Goal: Entertainment & Leisure: Browse casually

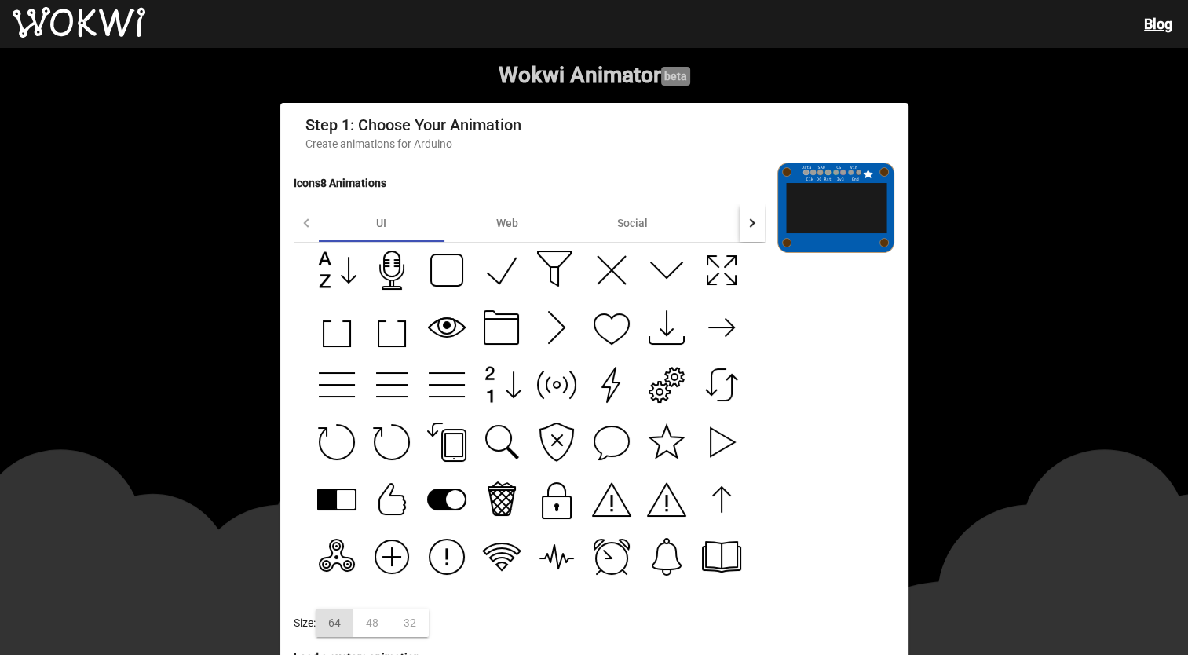
click at [499, 374] on icon at bounding box center [501, 384] width 39 height 39
click at [561, 404] on icon at bounding box center [556, 384] width 39 height 39
click at [600, 379] on icon at bounding box center [611, 384] width 39 height 39
click at [667, 394] on icon at bounding box center [666, 384] width 39 height 39
click at [491, 217] on div "Web" at bounding box center [507, 223] width 126 height 38
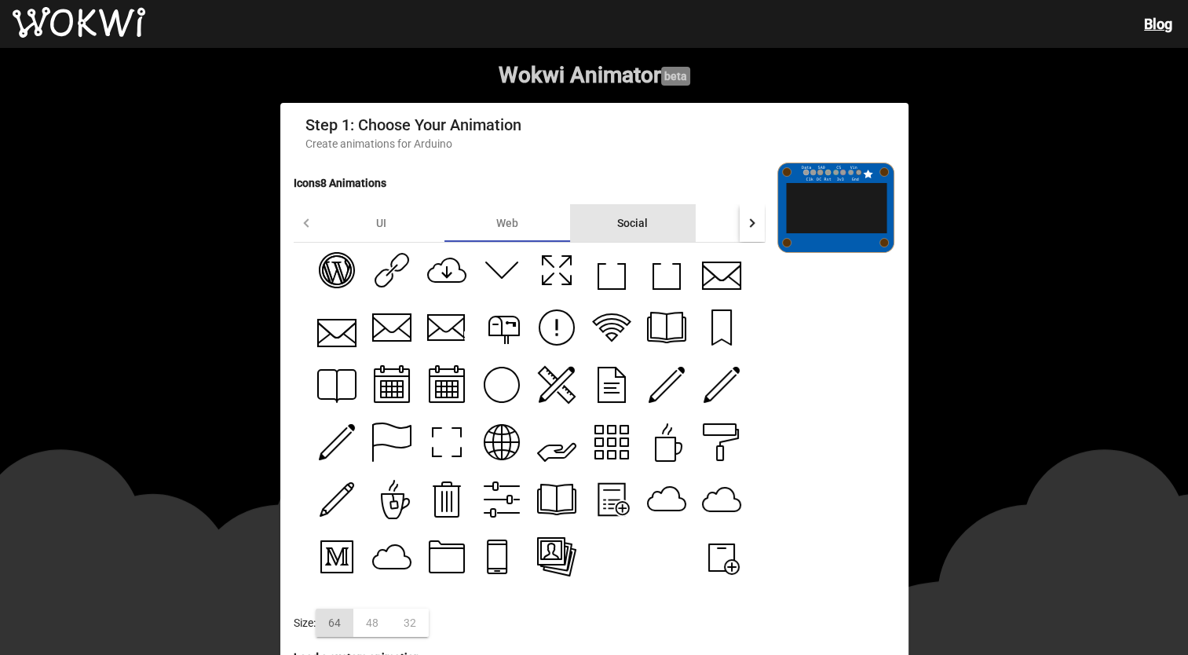
click at [663, 231] on div "Social" at bounding box center [633, 223] width 126 height 38
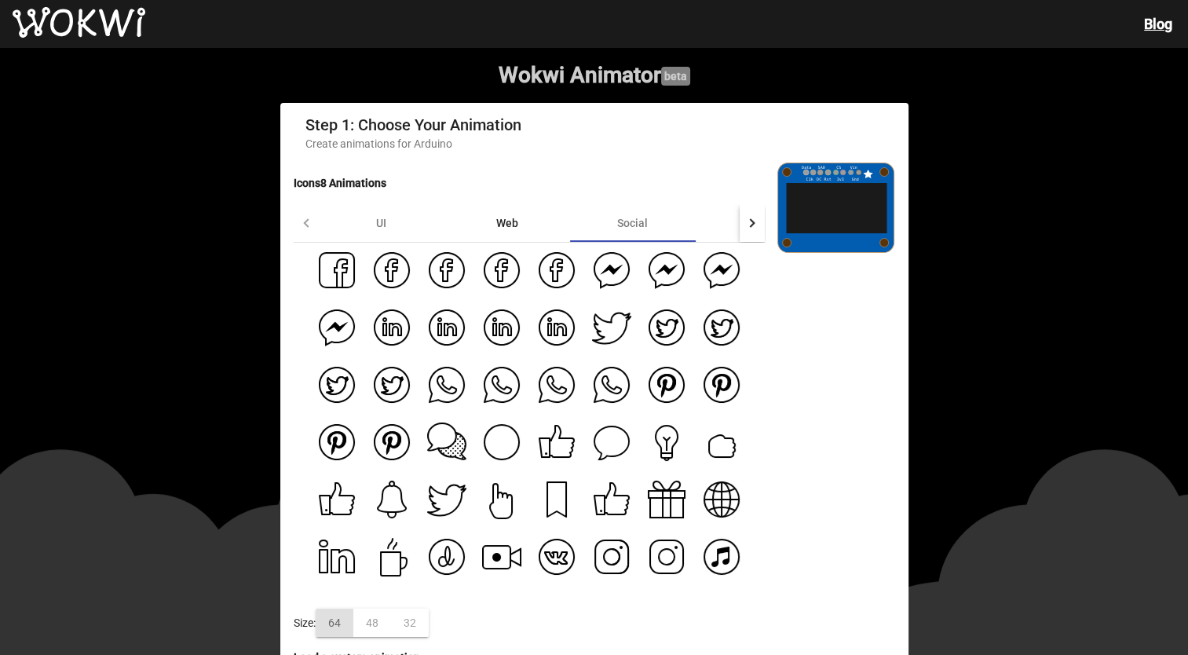
click at [520, 222] on div "Web" at bounding box center [507, 223] width 126 height 38
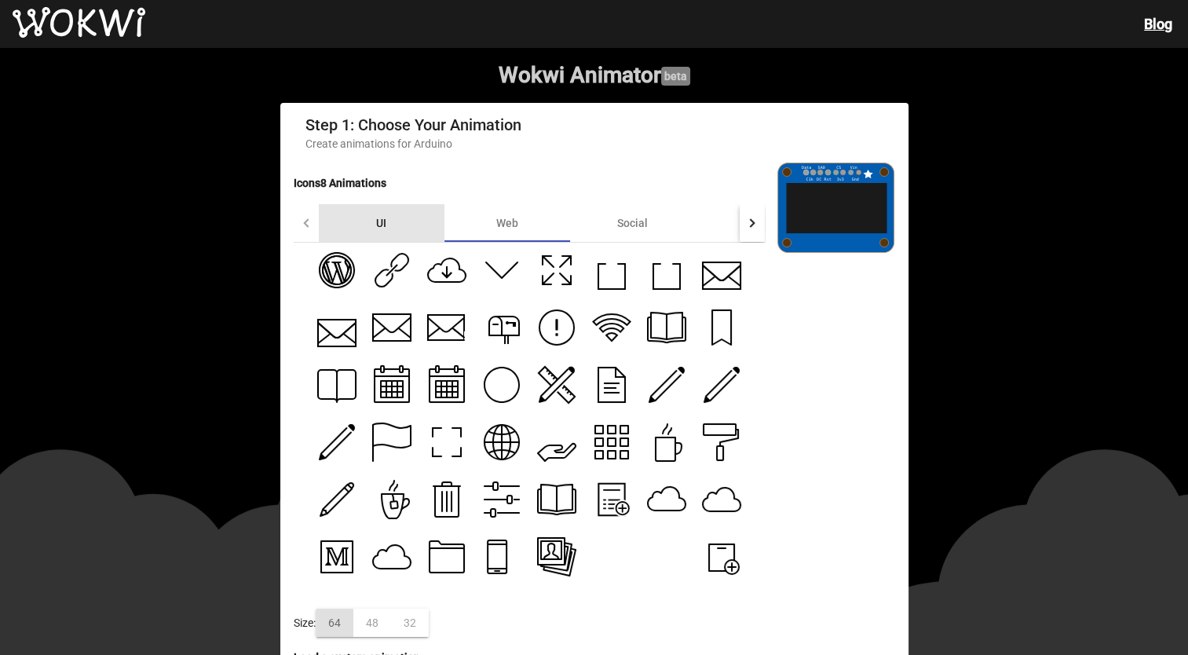
click at [365, 221] on div "UI" at bounding box center [382, 223] width 126 height 38
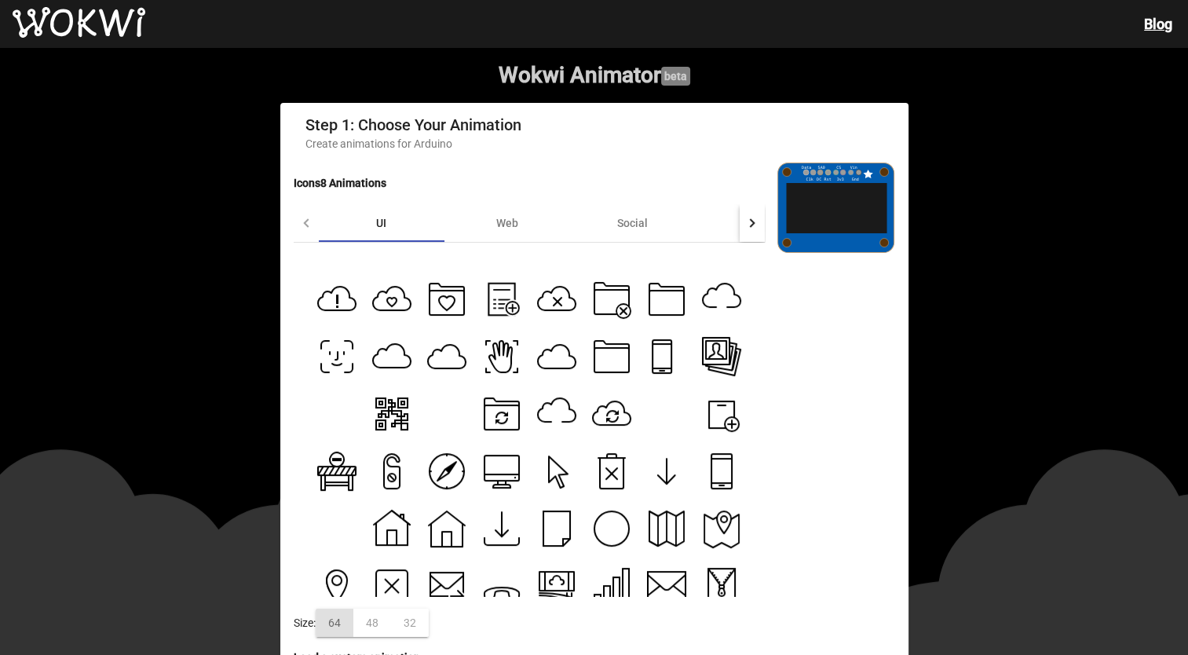
scroll to position [593, 0]
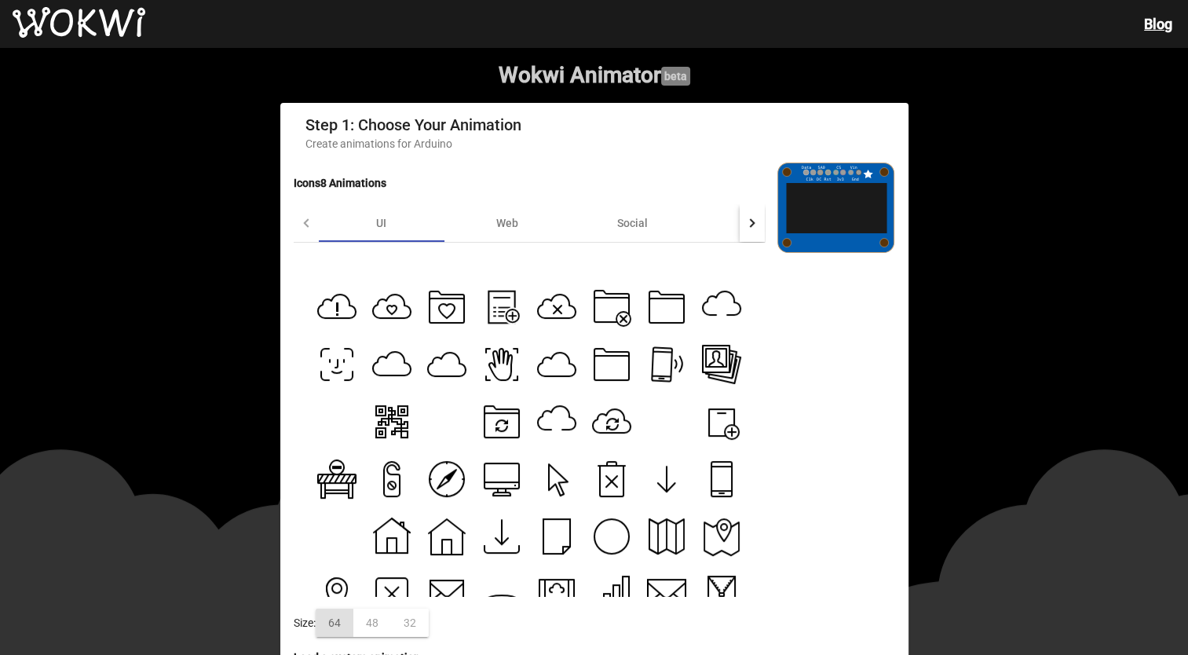
click at [652, 364] on icon at bounding box center [662, 364] width 20 height 34
click at [601, 492] on icon at bounding box center [612, 480] width 24 height 31
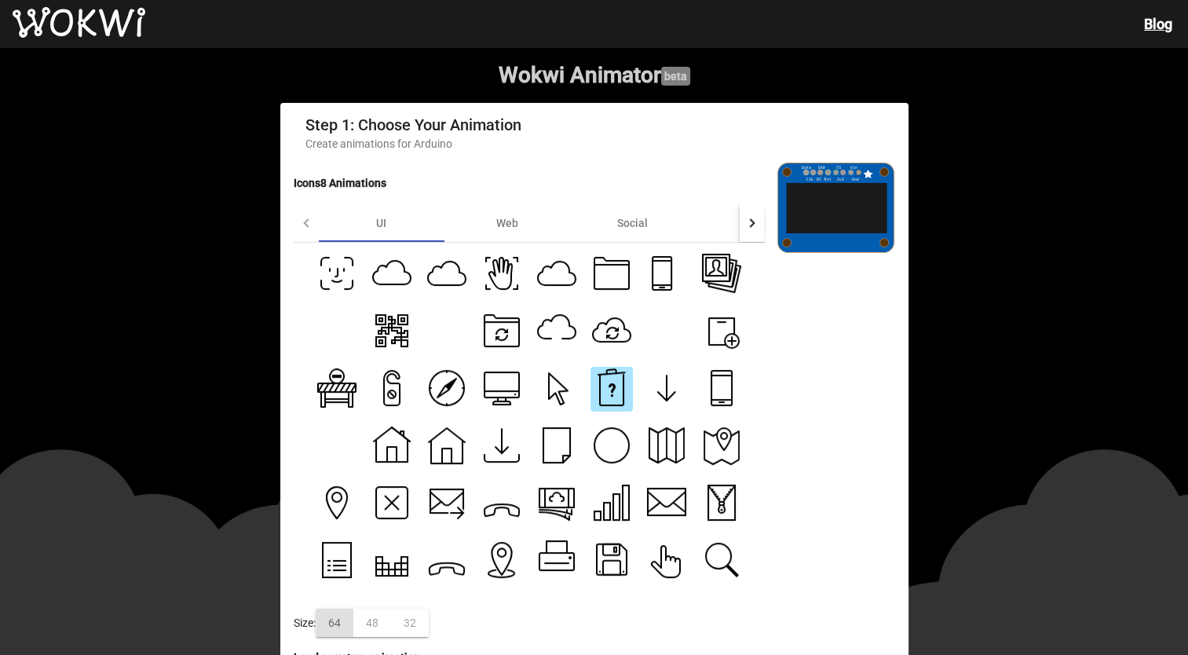
scroll to position [750, 0]
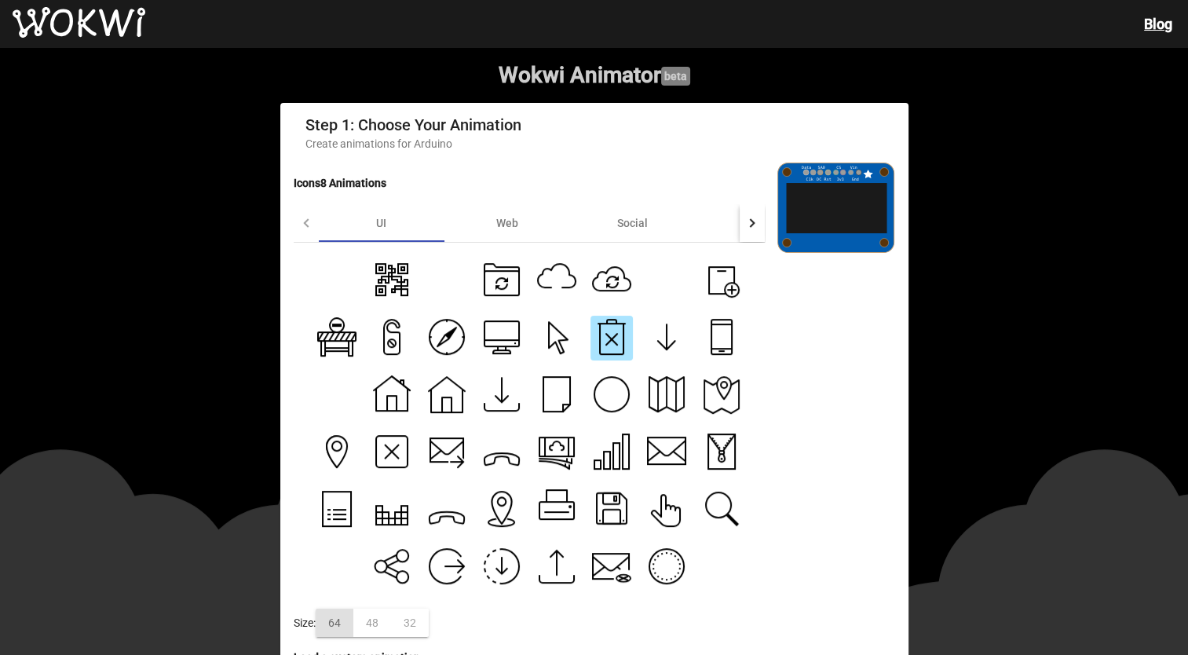
click at [612, 566] on icon at bounding box center [611, 564] width 36 height 14
click at [385, 513] on icon at bounding box center [391, 515] width 31 height 20
click at [443, 505] on icon at bounding box center [446, 508] width 39 height 39
click at [509, 465] on icon at bounding box center [501, 459] width 35 height 12
type input "[URL][DOMAIN_NAME]"
